Goal: Task Accomplishment & Management: Manage account settings

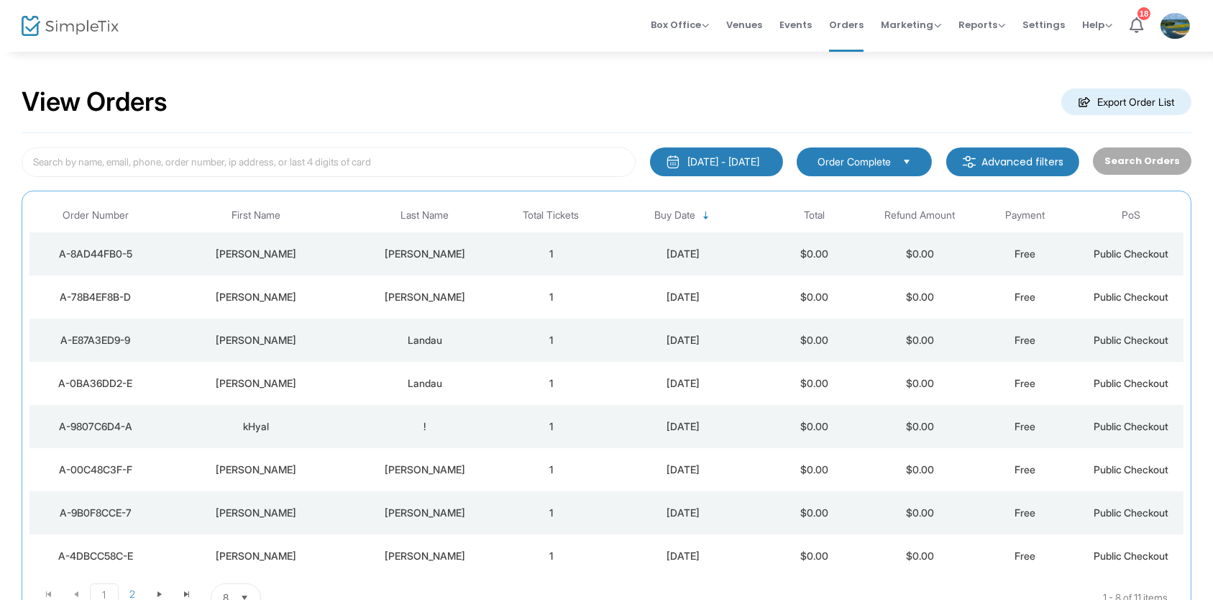
click at [1153, 102] on m-button "Export Order List" at bounding box center [1126, 101] width 130 height 27
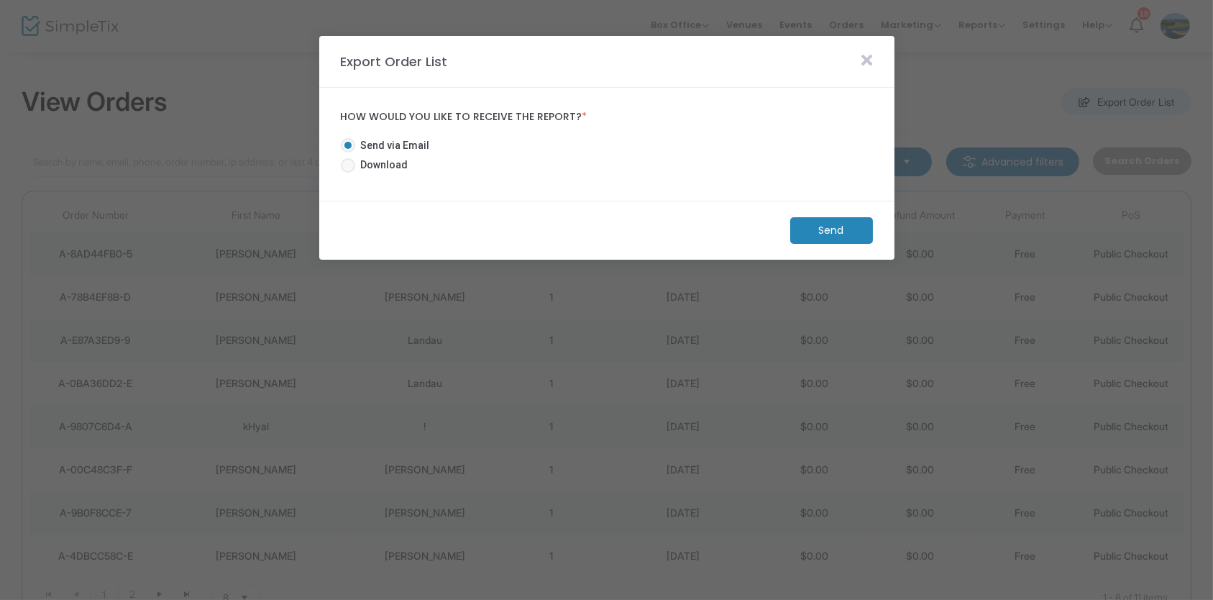
click at [351, 165] on span at bounding box center [348, 165] width 14 height 14
click at [348, 173] on input "Download" at bounding box center [347, 173] width 1 height 1
radio input "true"
click at [831, 234] on m-button "Download" at bounding box center [819, 230] width 107 height 27
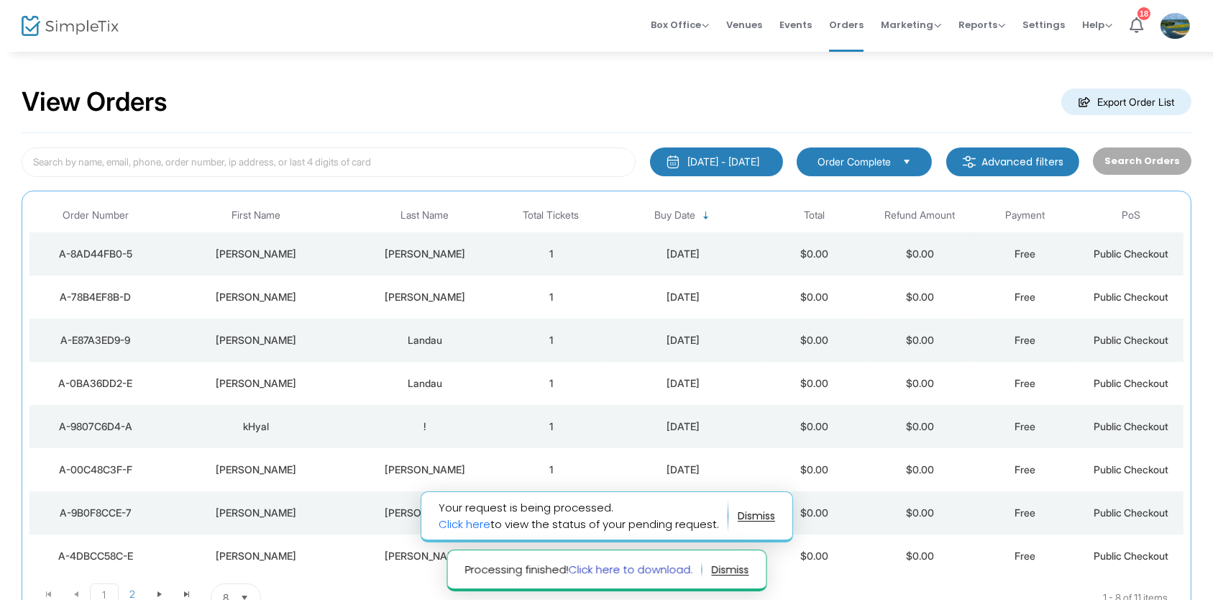
click at [659, 567] on link "Click here to download." at bounding box center [630, 569] width 124 height 15
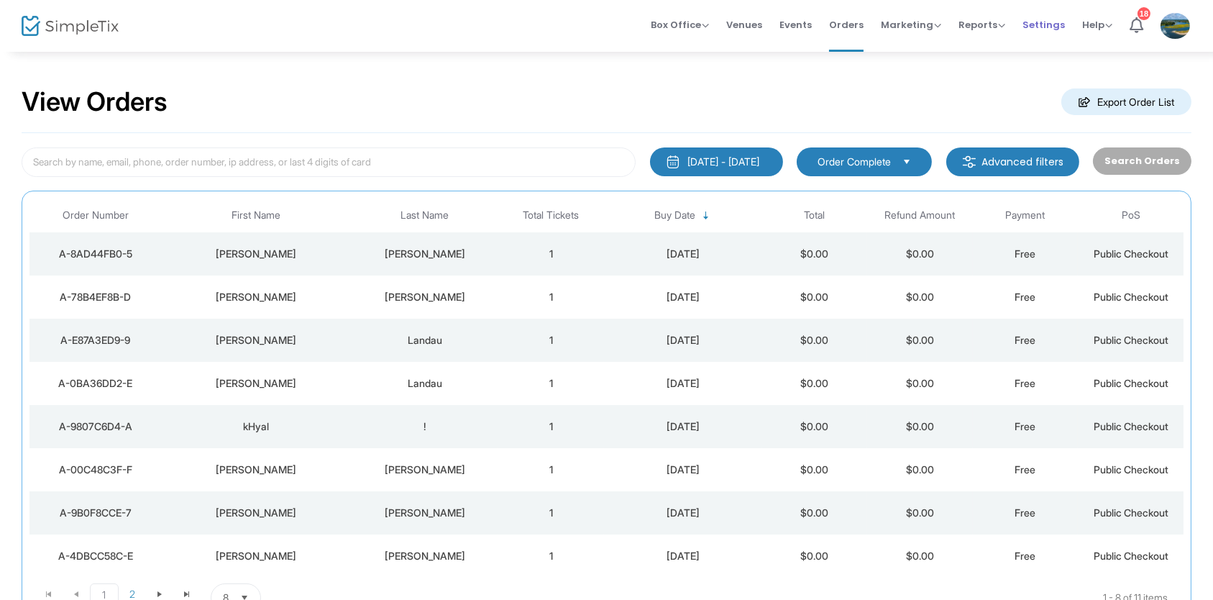
click at [1051, 22] on span "Settings" at bounding box center [1044, 24] width 42 height 37
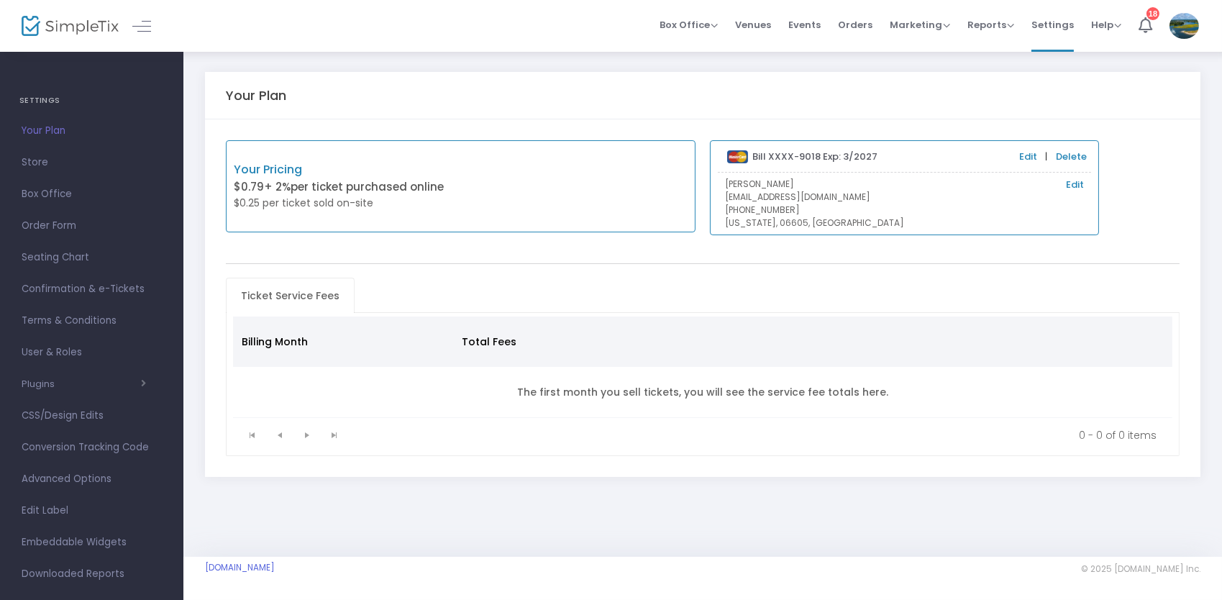
scroll to position [20, 0]
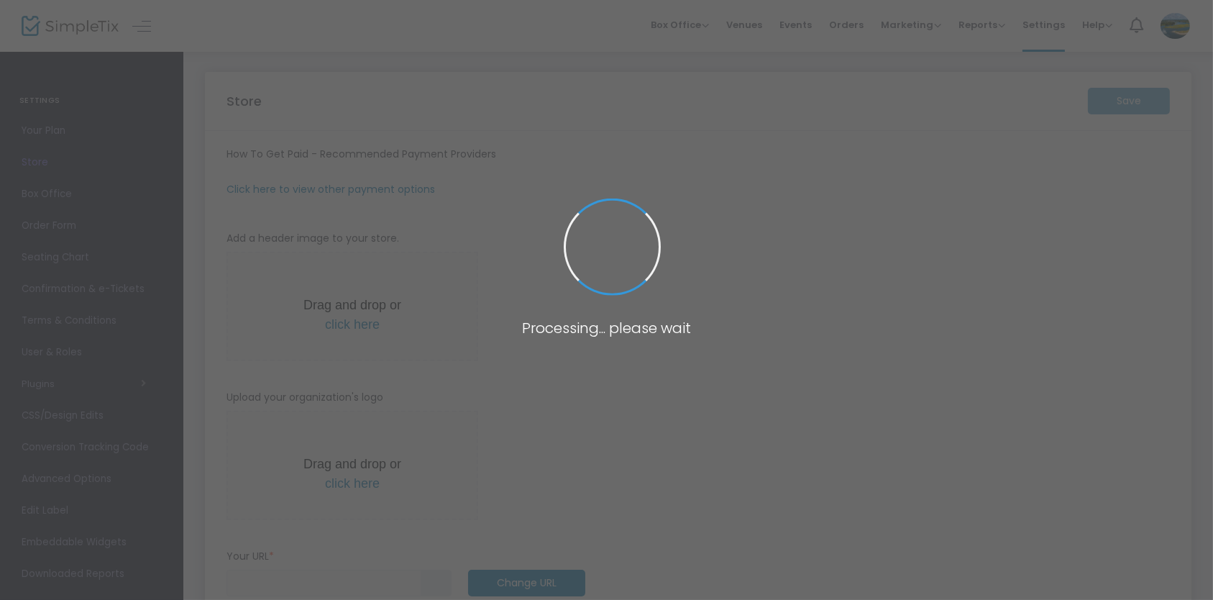
type input "[URL]"
radio input "true"
type input "Ash Creek Conservation Association"
type input "2035210768"
type input "AshCreekAssoc@optonline.net"
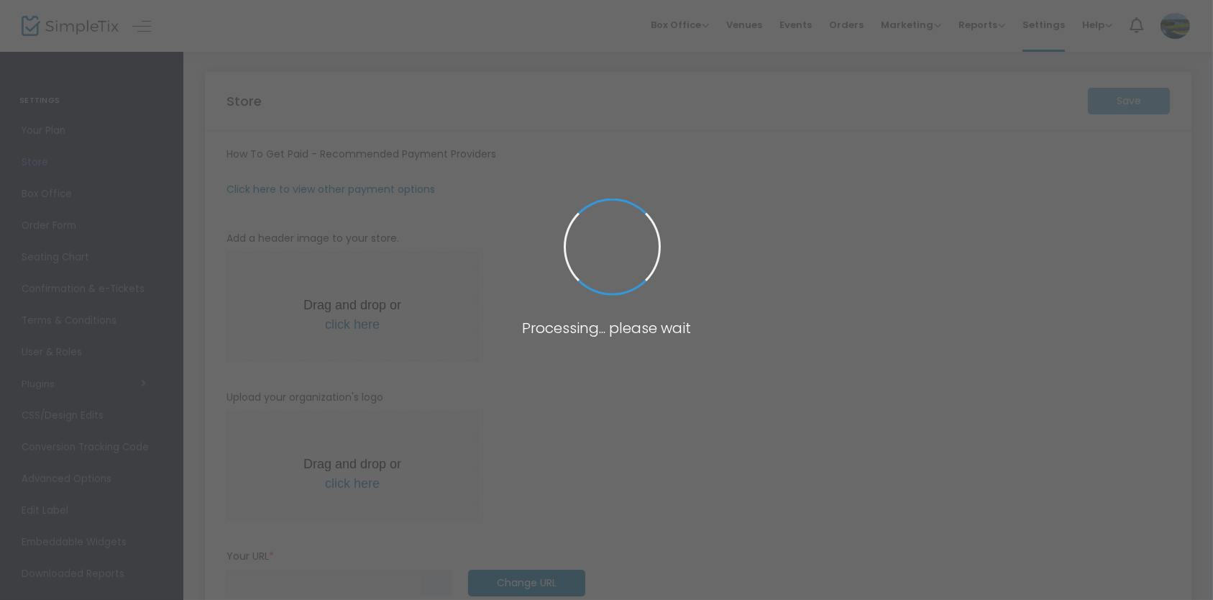
type input "facebook.com/ashcreek"
type input "AshCreek"
type input "(UTC-05:00) Eastern Time (US & Canada)"
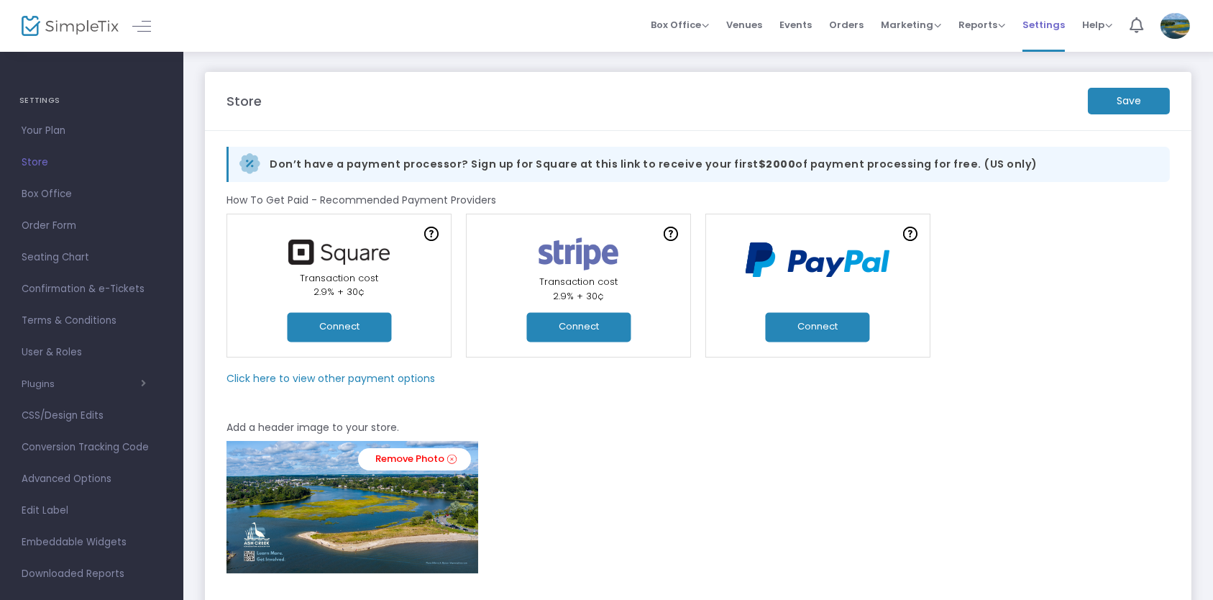
click at [1042, 26] on span "Settings" at bounding box center [1044, 24] width 42 height 37
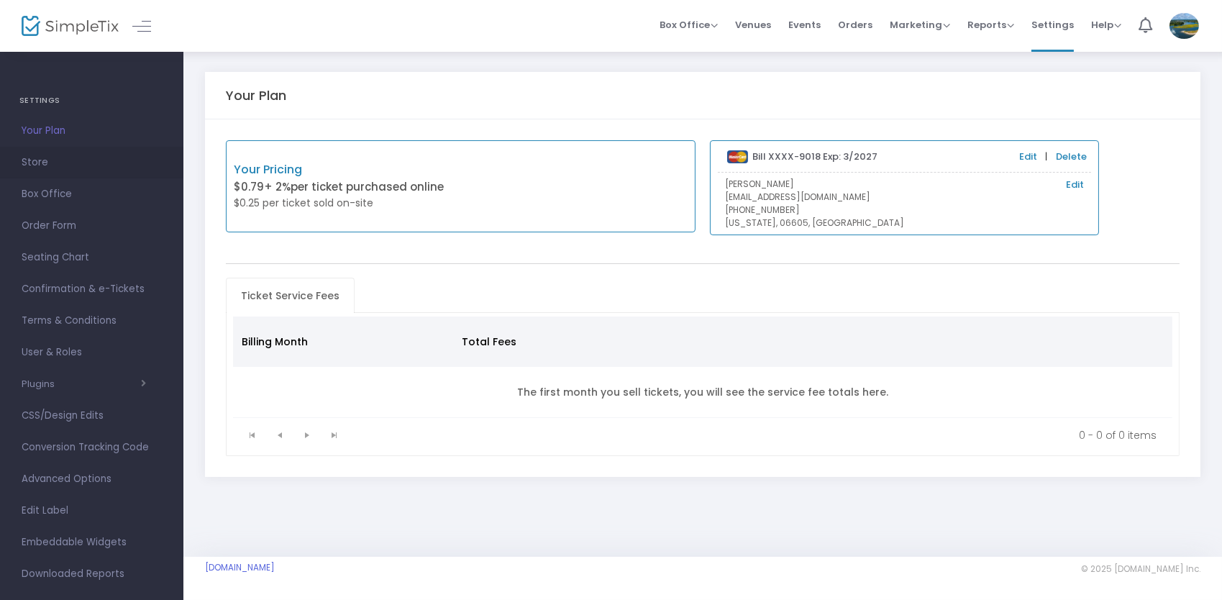
click at [29, 167] on span "Store" at bounding box center [92, 162] width 140 height 19
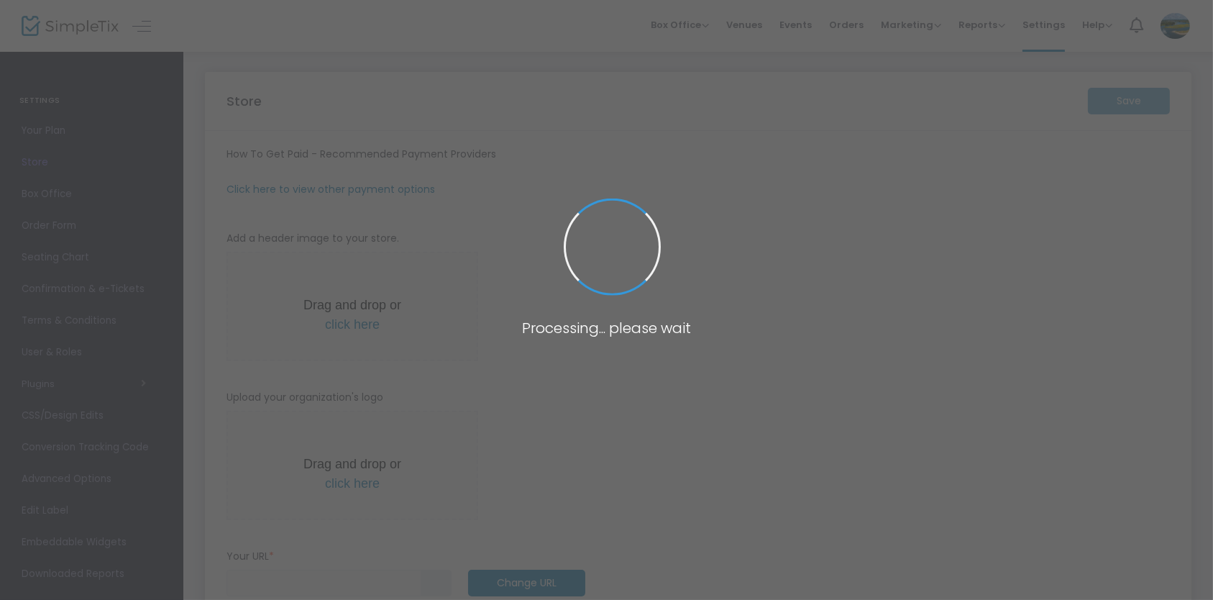
type input "https://AshCreekConservationAssoc"
radio input "true"
type input "Ash Creek Conservation Association"
type input "2035210768"
type input "AshCreekAssoc@optonline.net"
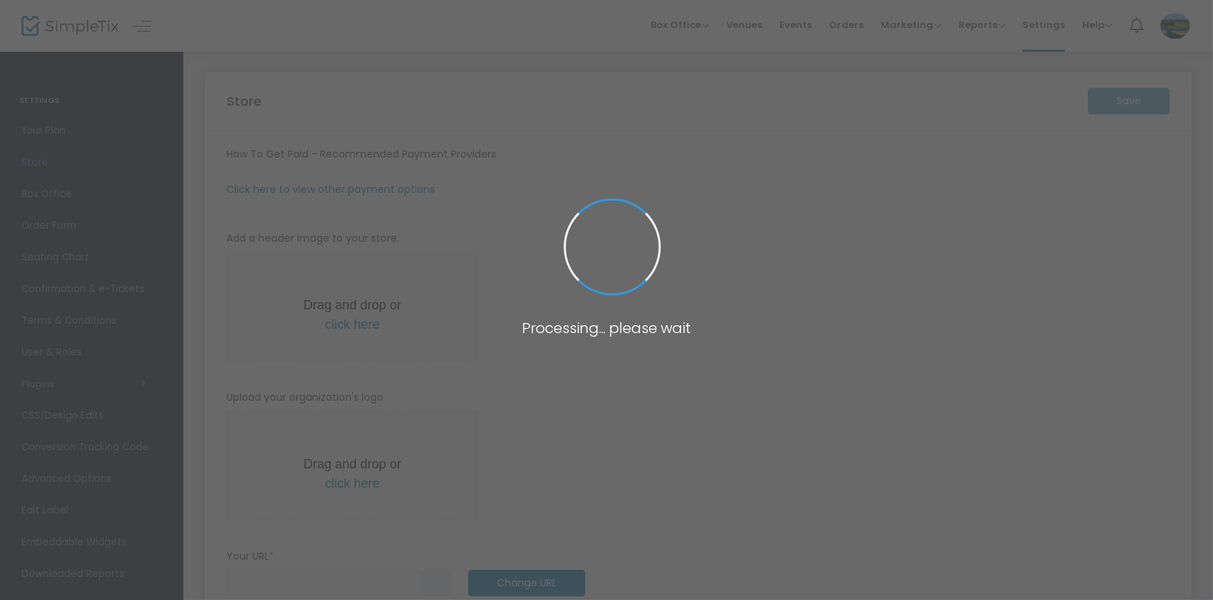
type input "facebook.com/ashcreek"
type input "AshCreek"
type input "(UTC-05:00) Eastern Time (US & Canada)"
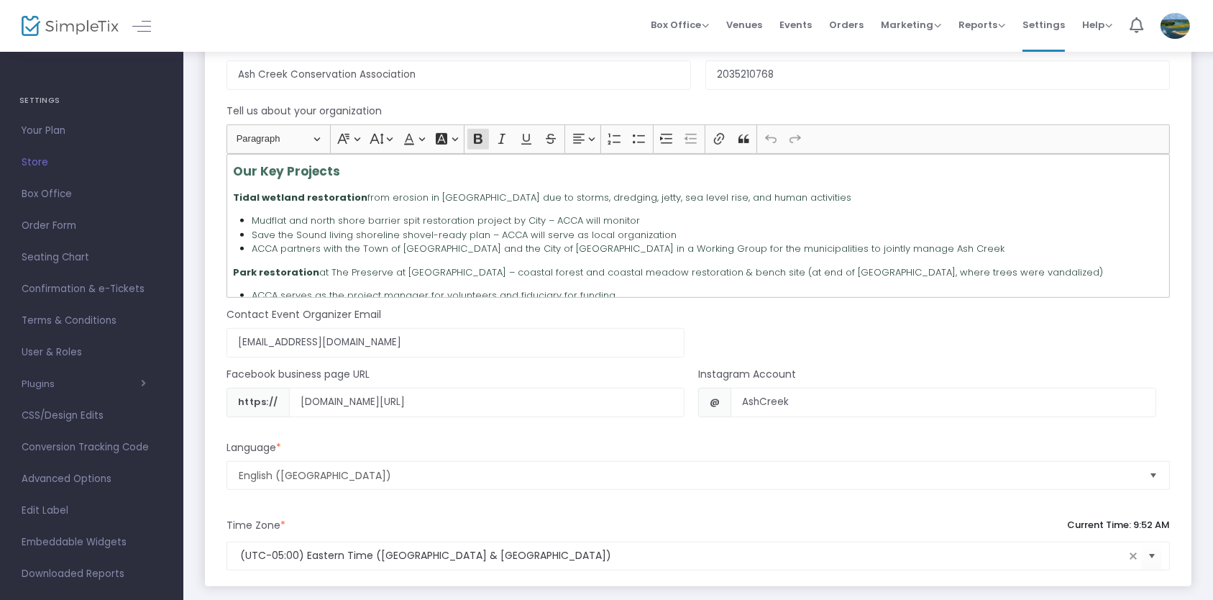
scroll to position [1294, 0]
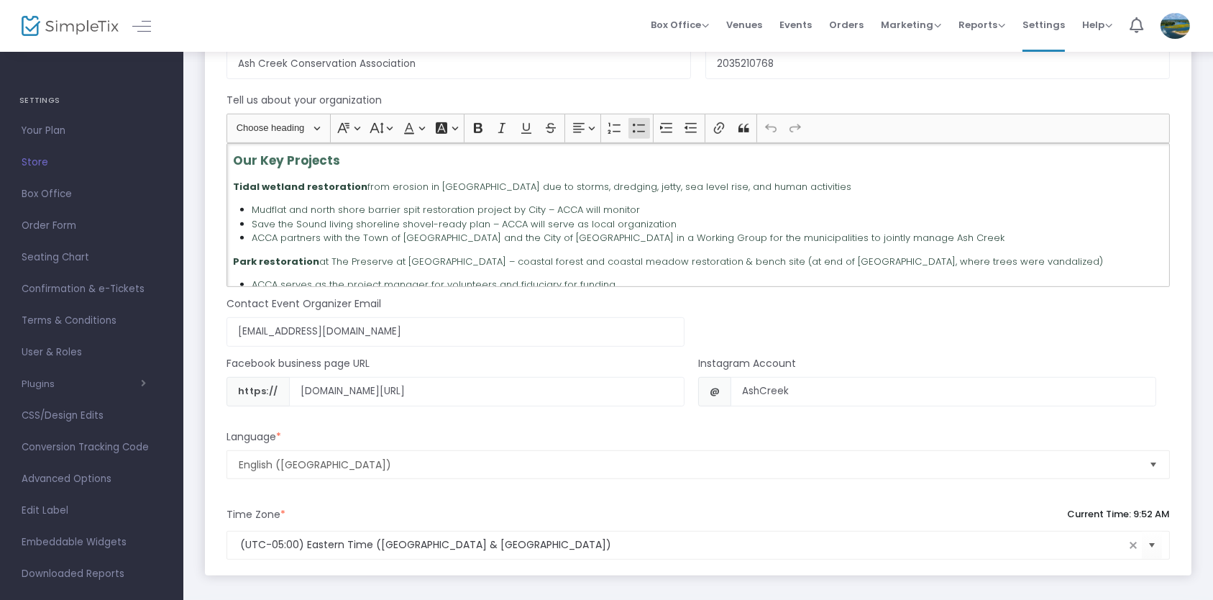
click at [958, 219] on li "Save the Sound living shoreline shovel-ready plan – ACCA will serve as local or…" at bounding box center [708, 224] width 912 height 14
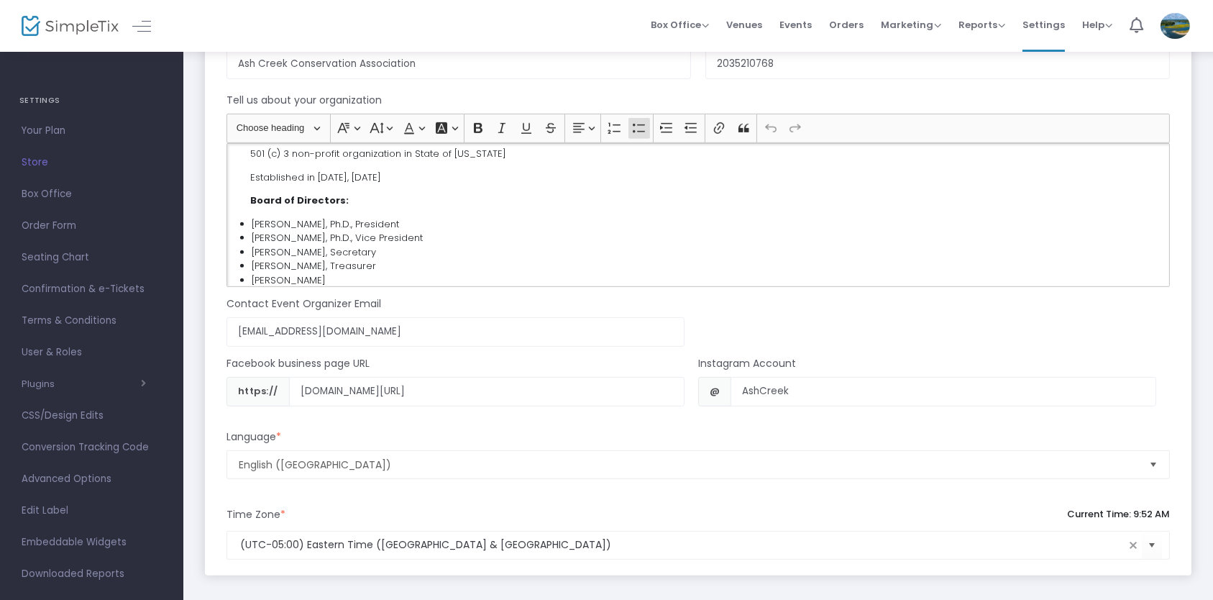
scroll to position [1312, 0]
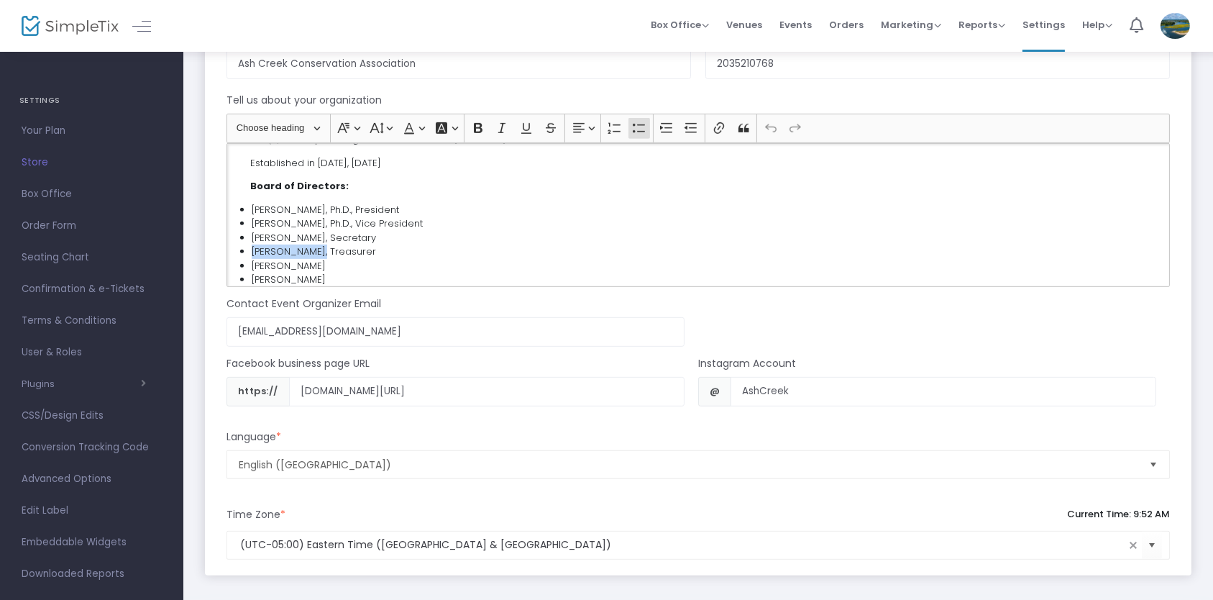
drag, startPoint x: 323, startPoint y: 222, endPoint x: 251, endPoint y: 225, distance: 72.0
click at [252, 244] on li "Joseph Luciano, Treasurer" at bounding box center [708, 251] width 912 height 14
drag, startPoint x: 316, startPoint y: 252, endPoint x: 246, endPoint y: 253, distance: 70.5
click at [246, 253] on ul "Gail Robinson, Ph.D., President Kraig Steffen, Ph.D., Vice President Sarah Hock…" at bounding box center [698, 259] width 930 height 112
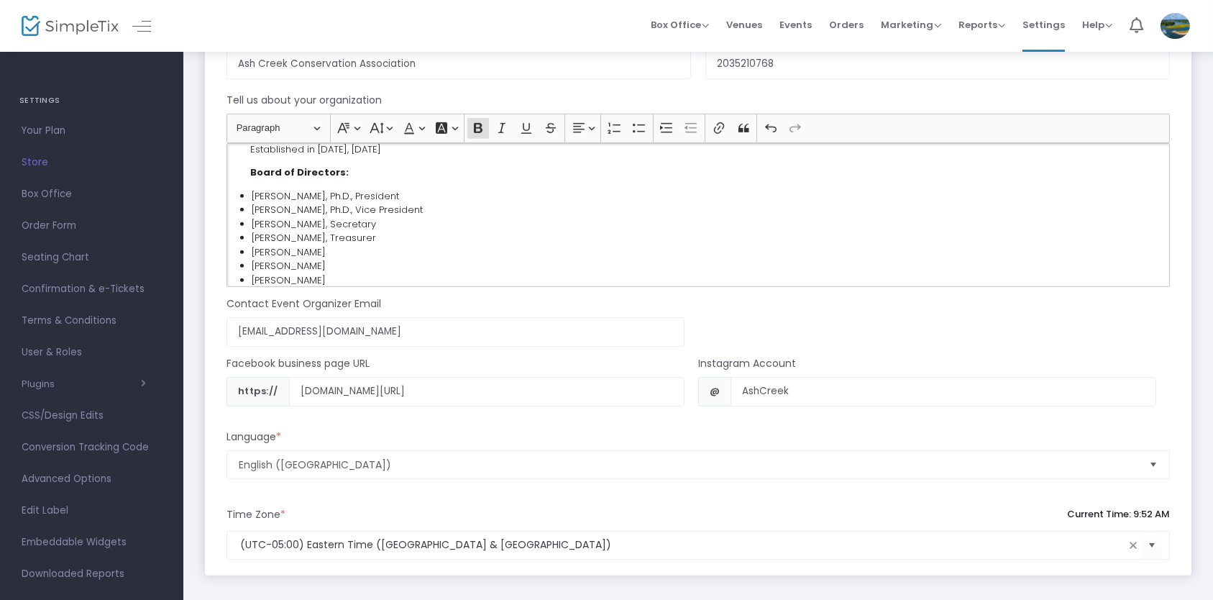
scroll to position [1349, 0]
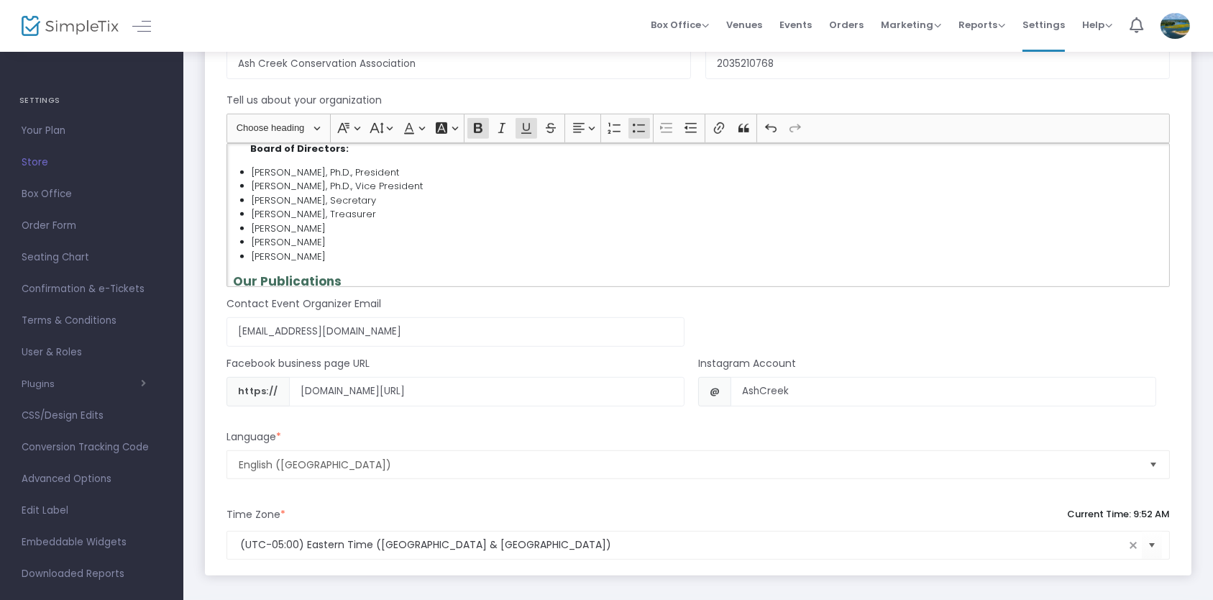
click at [307, 250] on li "Rick Landau" at bounding box center [708, 257] width 912 height 14
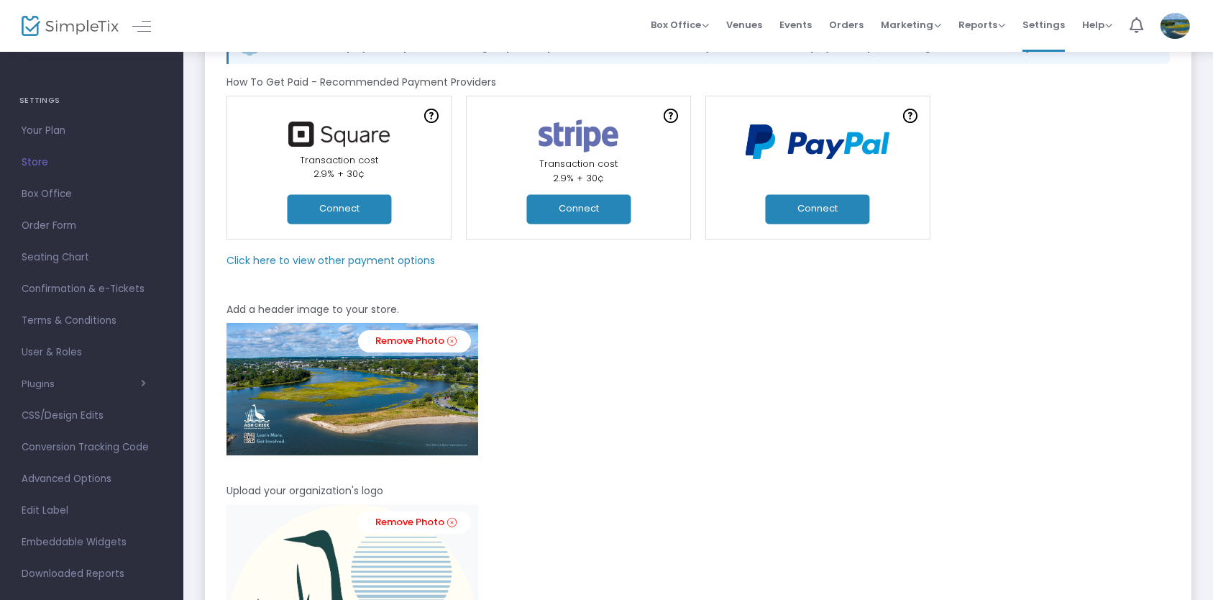
scroll to position [0, 0]
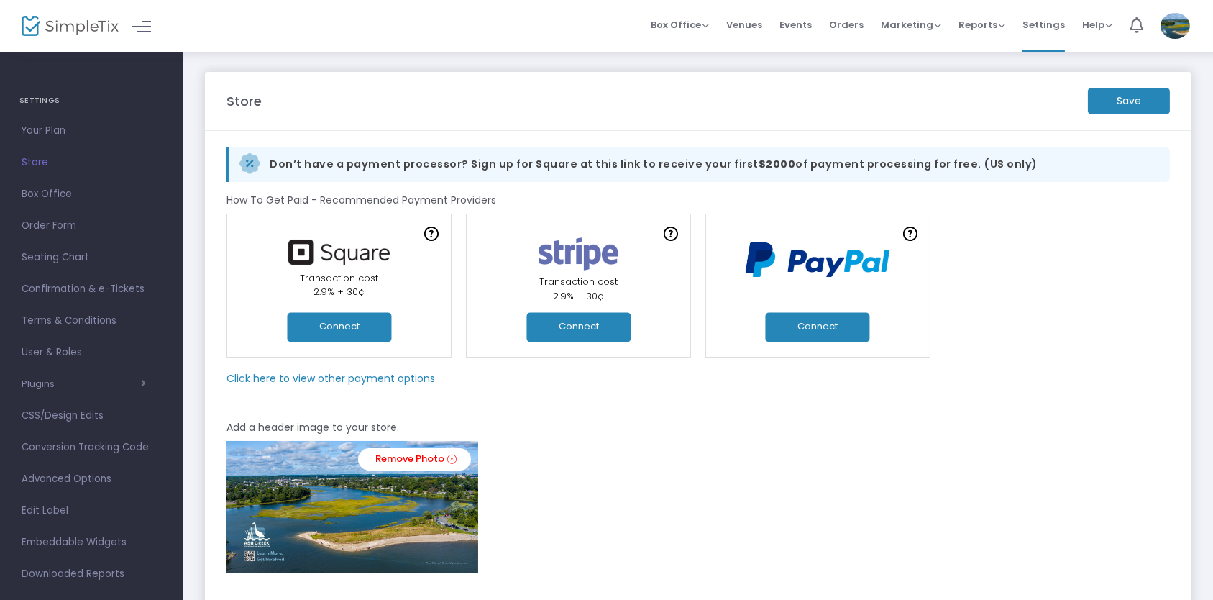
click at [1113, 95] on m-button "Save" at bounding box center [1129, 101] width 82 height 27
